Goal: Communication & Community: Participate in discussion

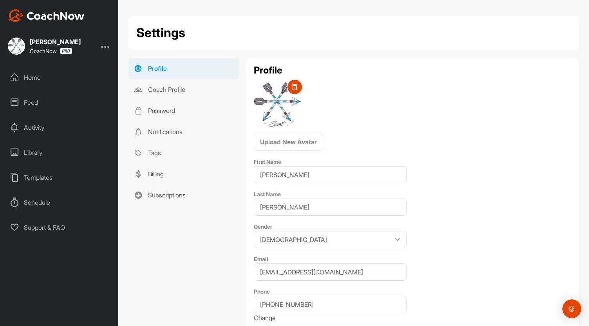
click at [34, 132] on div "Activity" at bounding box center [59, 128] width 110 height 20
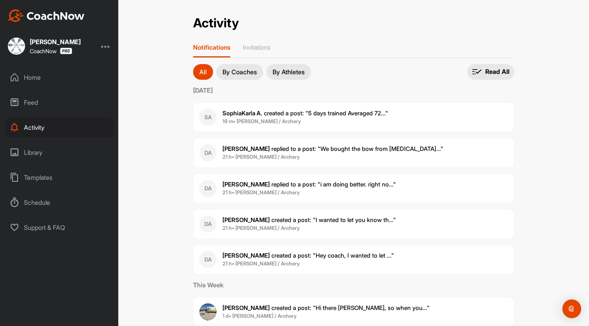
click at [267, 114] on span "SophiaKarla A. created a post : "5 days trained Averaged 72..."" at bounding box center [305, 113] width 166 height 7
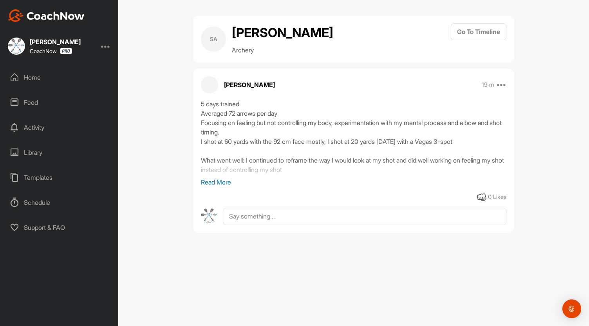
click at [221, 179] on p "Read More" at bounding box center [353, 182] width 305 height 9
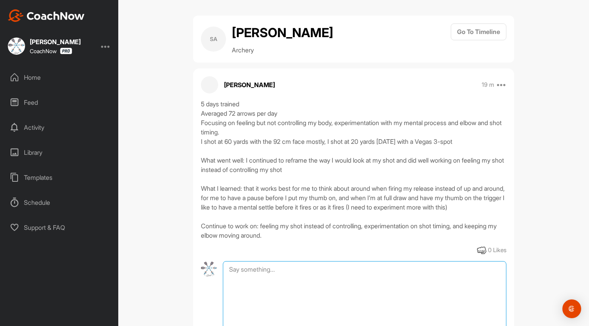
click at [239, 277] on textarea at bounding box center [364, 300] width 283 height 78
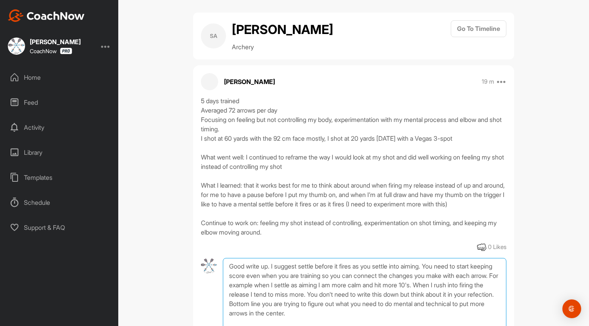
scroll to position [71, 0]
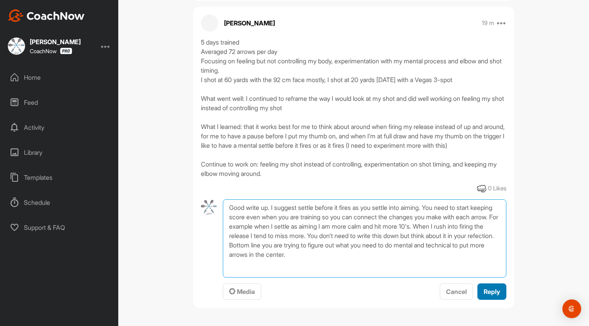
type textarea "Good write up. I suggest settle before it fires as you settle into aiming. You …"
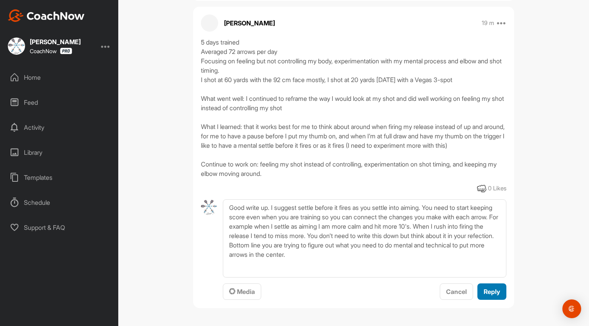
click at [487, 288] on span "Reply" at bounding box center [491, 292] width 16 height 8
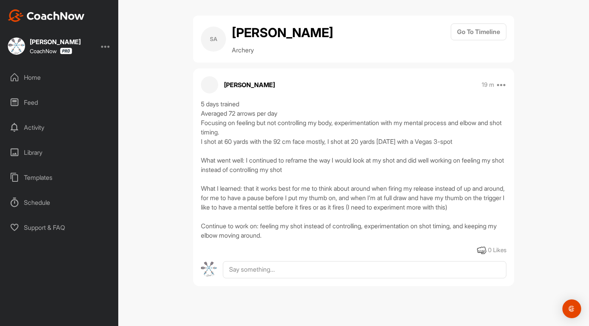
scroll to position [0, 0]
